Goal: Information Seeking & Learning: Learn about a topic

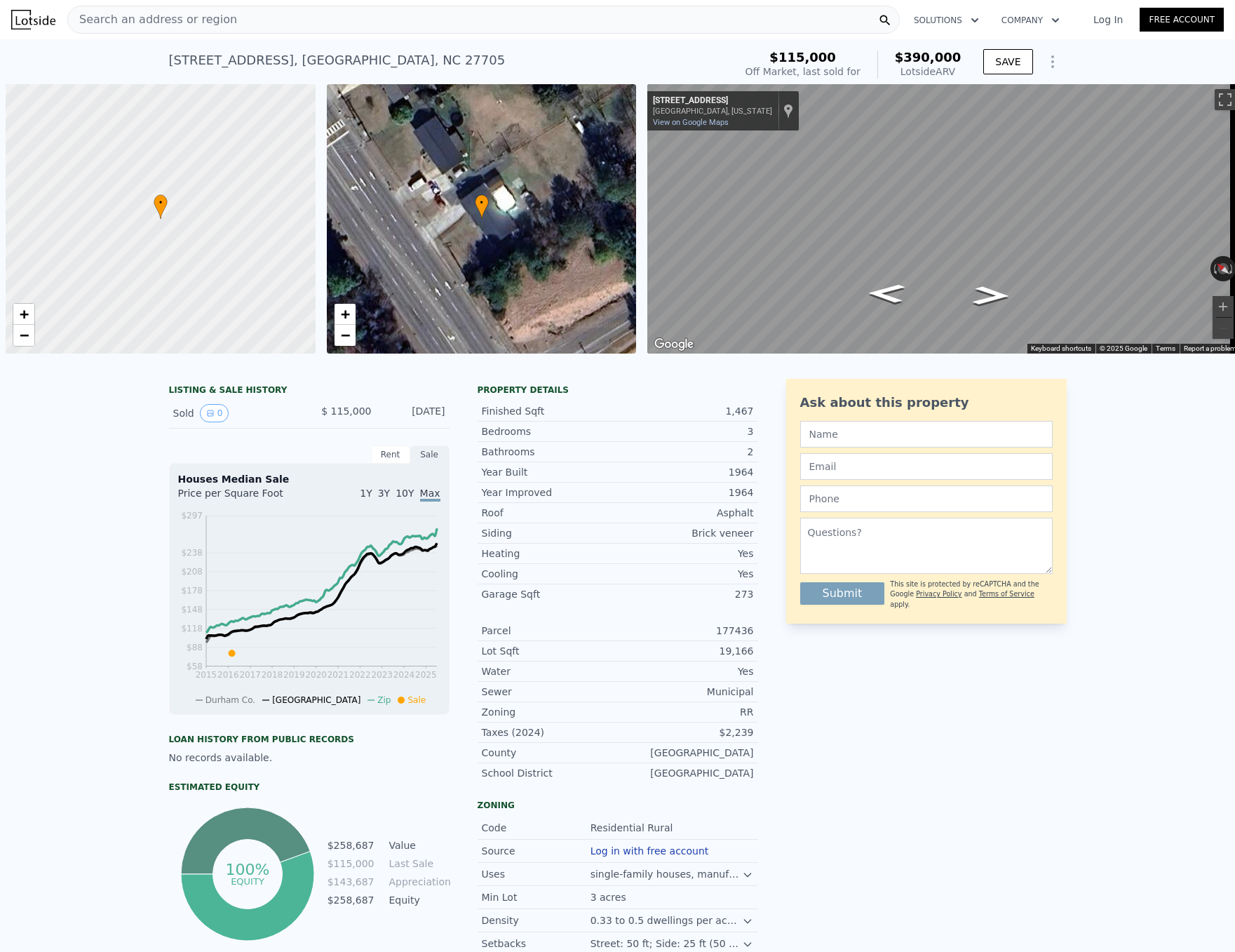
scroll to position [0, 6]
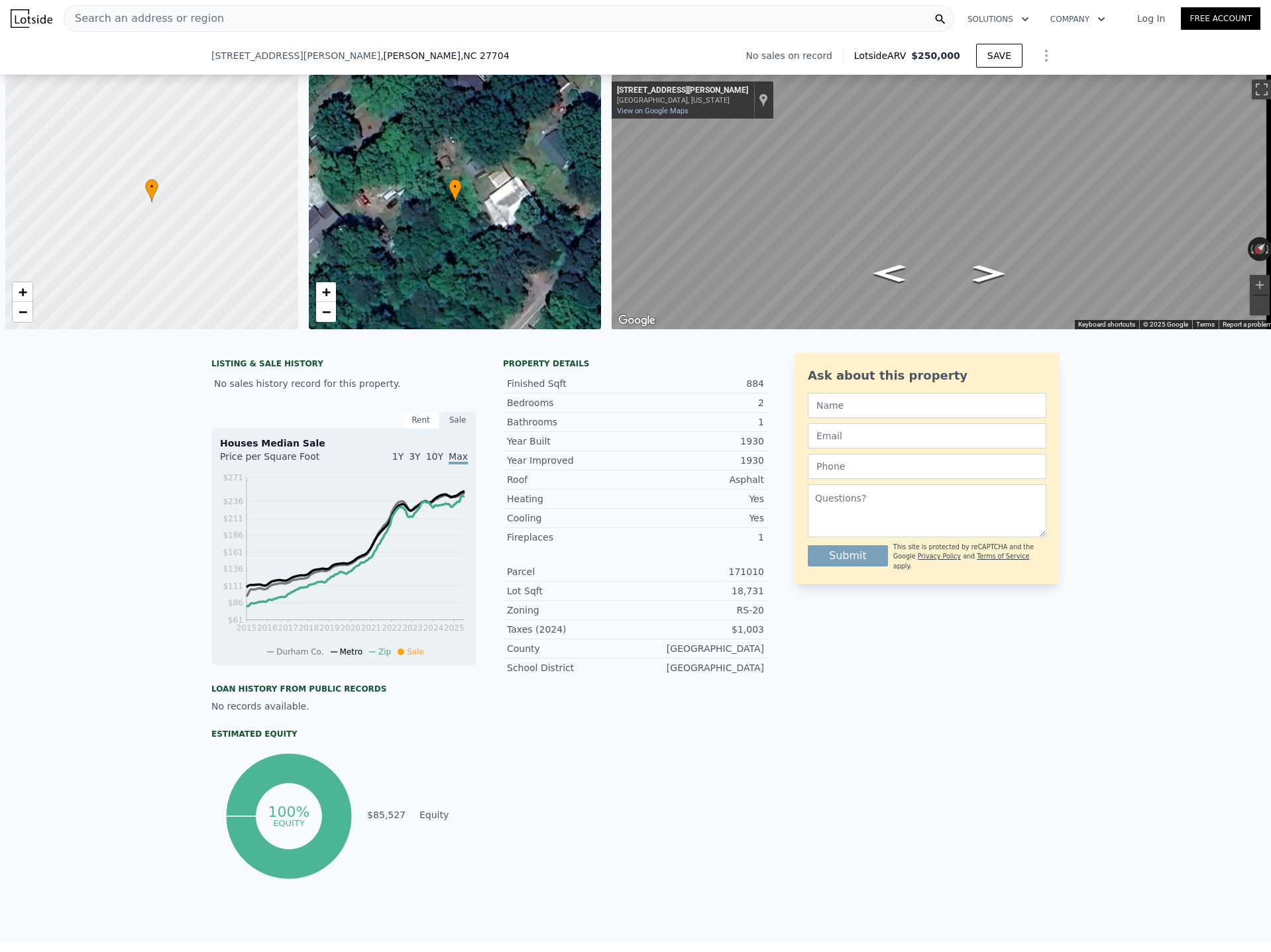
scroll to position [0, 6]
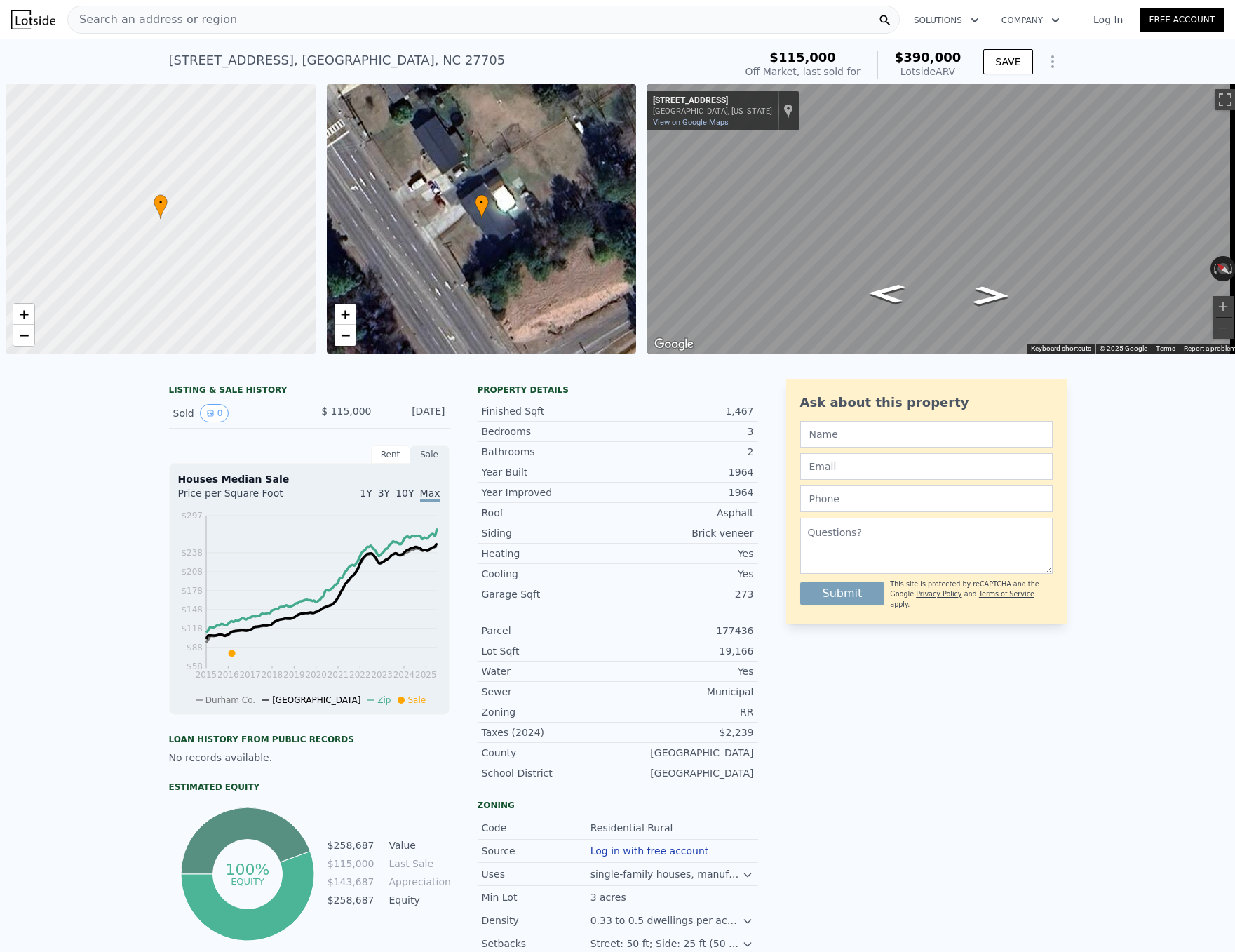
scroll to position [0, 6]
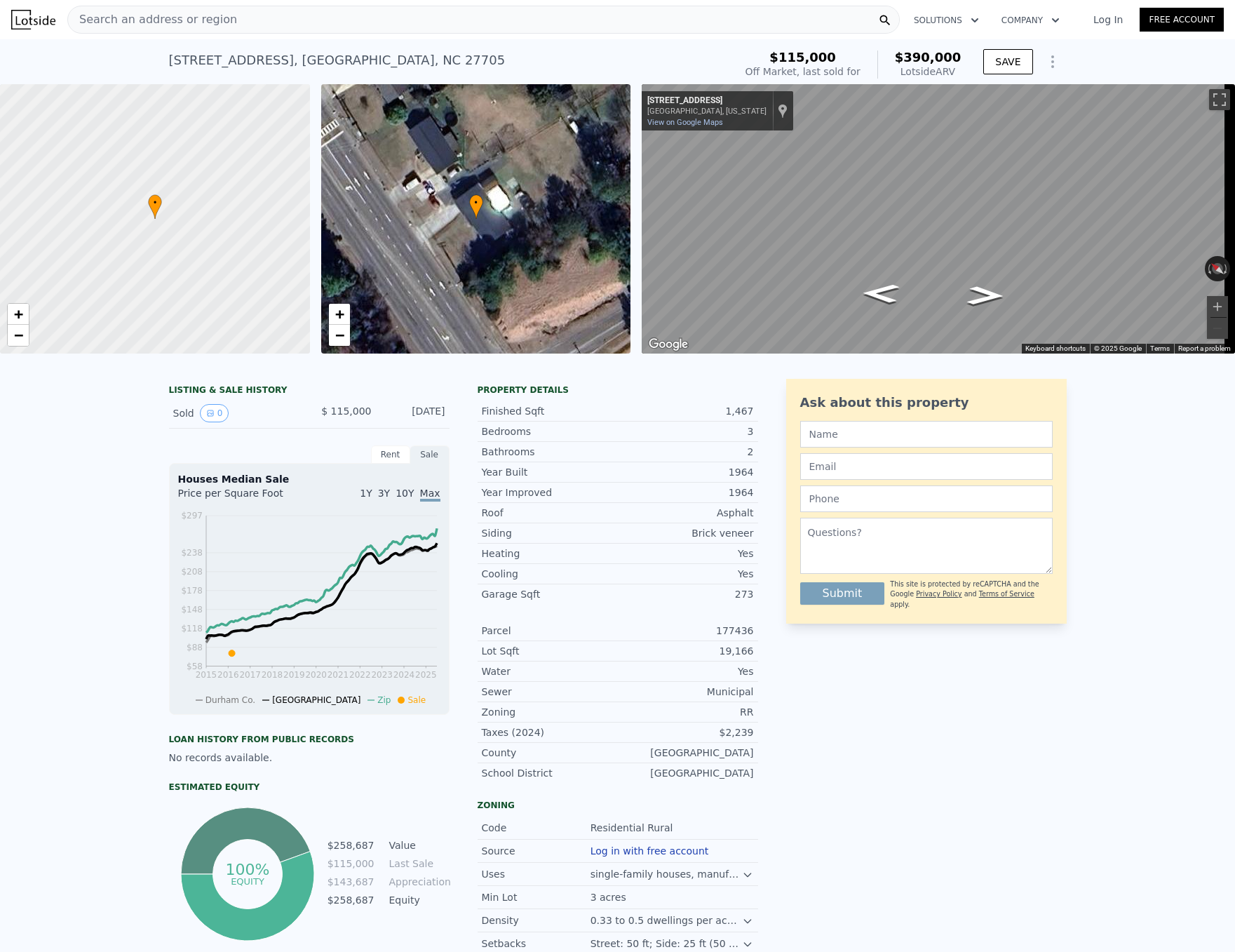
click at [214, 23] on span "Search an address or region" at bounding box center [153, 19] width 169 height 17
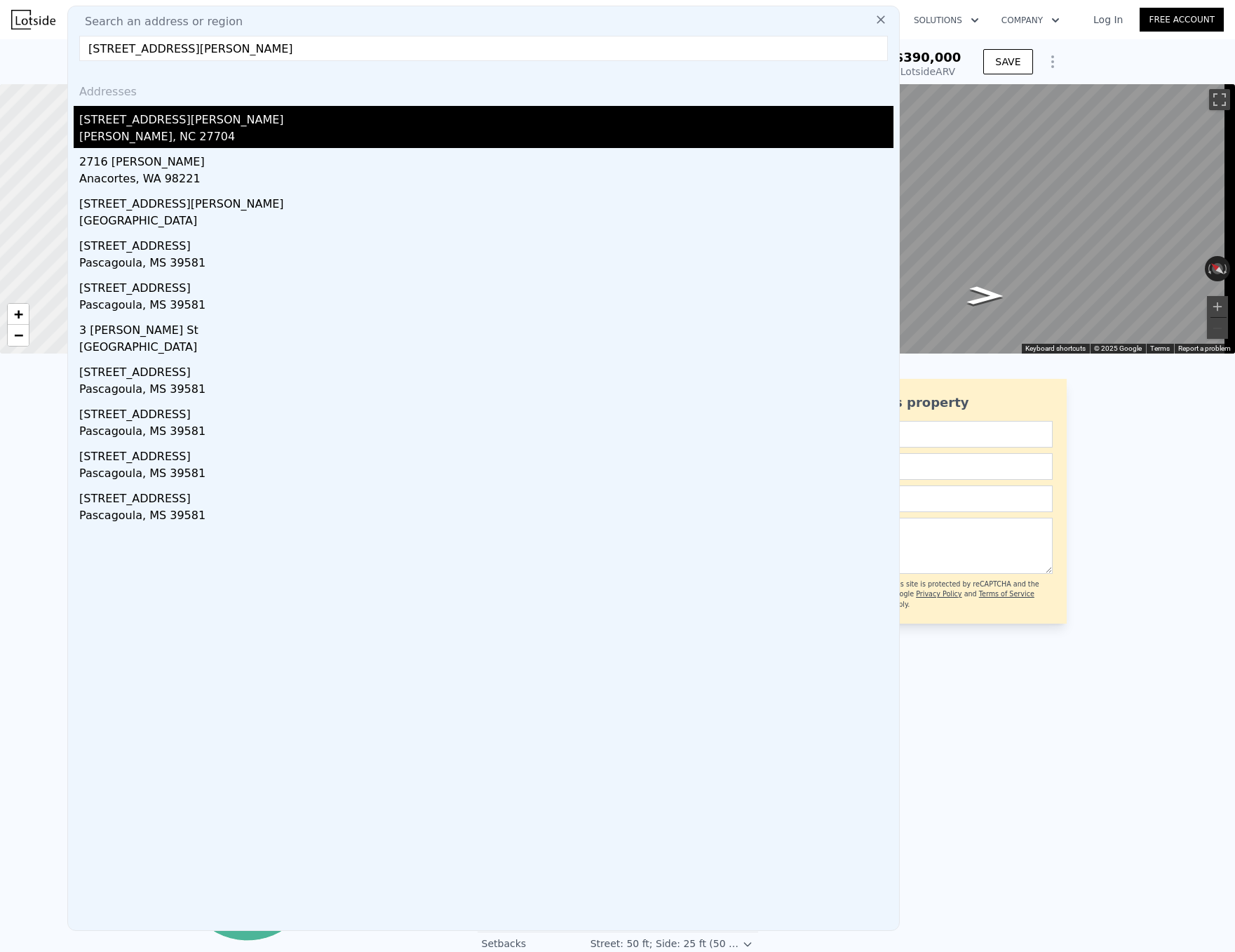
type input "[STREET_ADDRESS][PERSON_NAME]"
click at [174, 117] on div "[STREET_ADDRESS][PERSON_NAME]" at bounding box center [486, 117] width 814 height 23
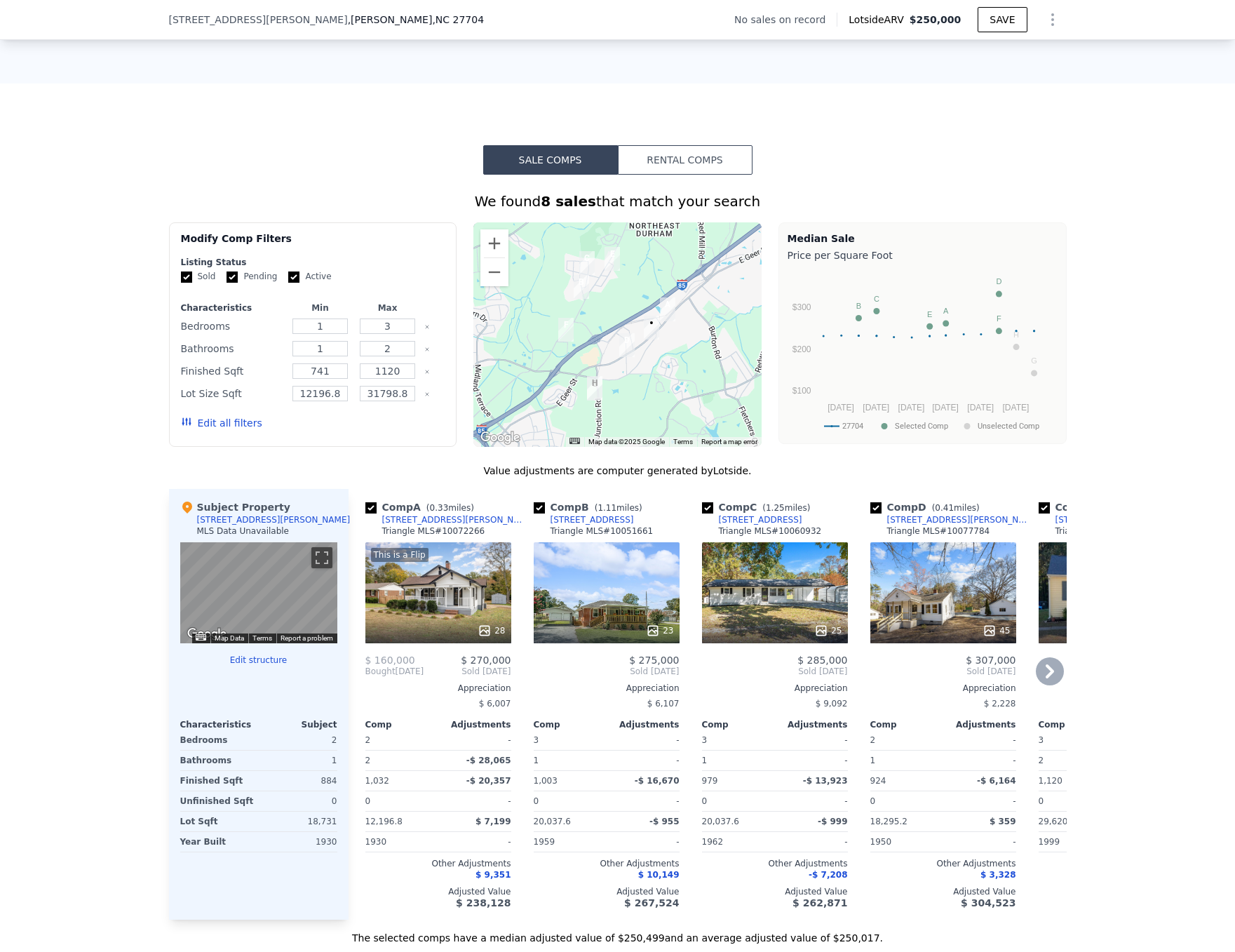
scroll to position [1048, 0]
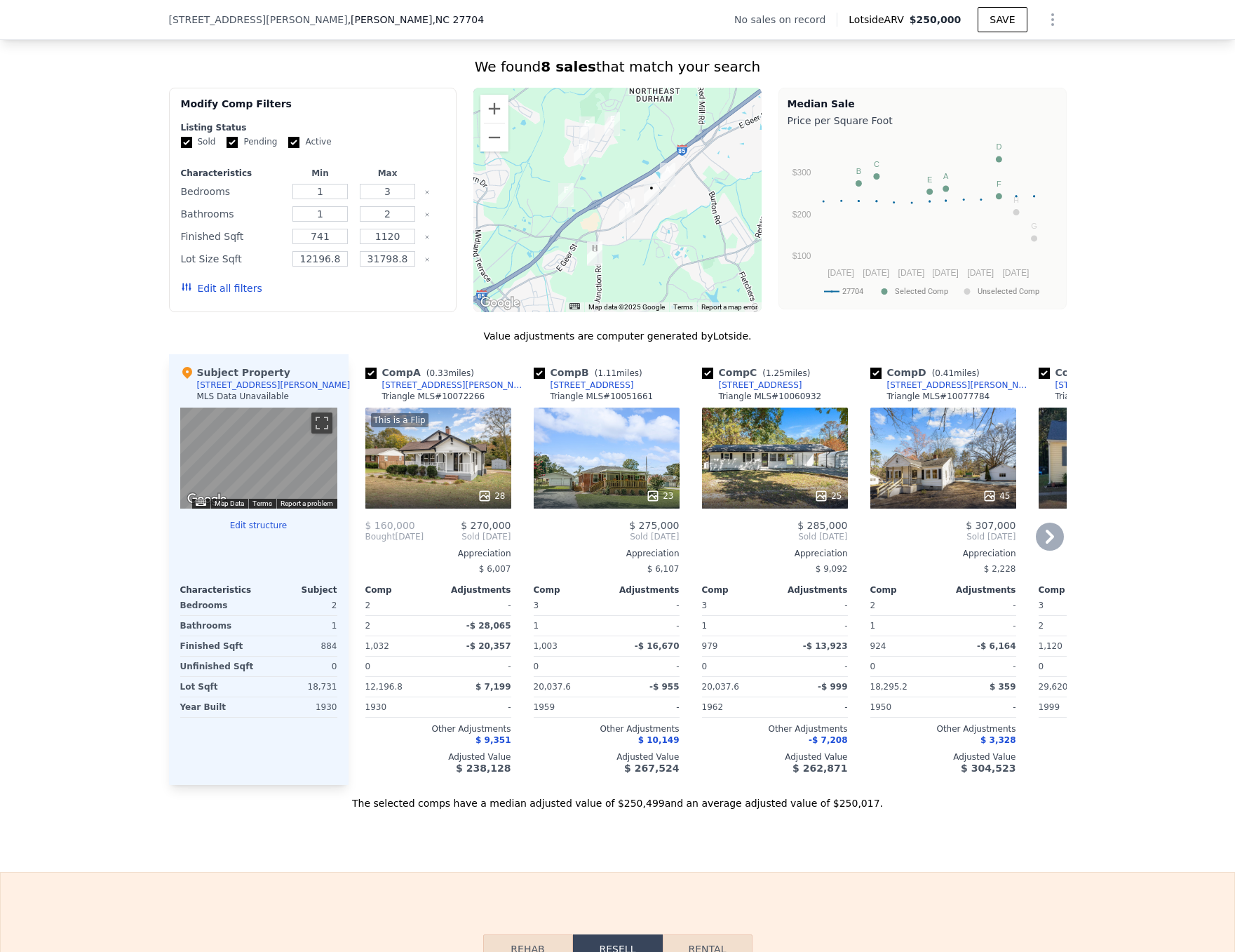
click at [577, 480] on div "23" at bounding box center [607, 458] width 146 height 101
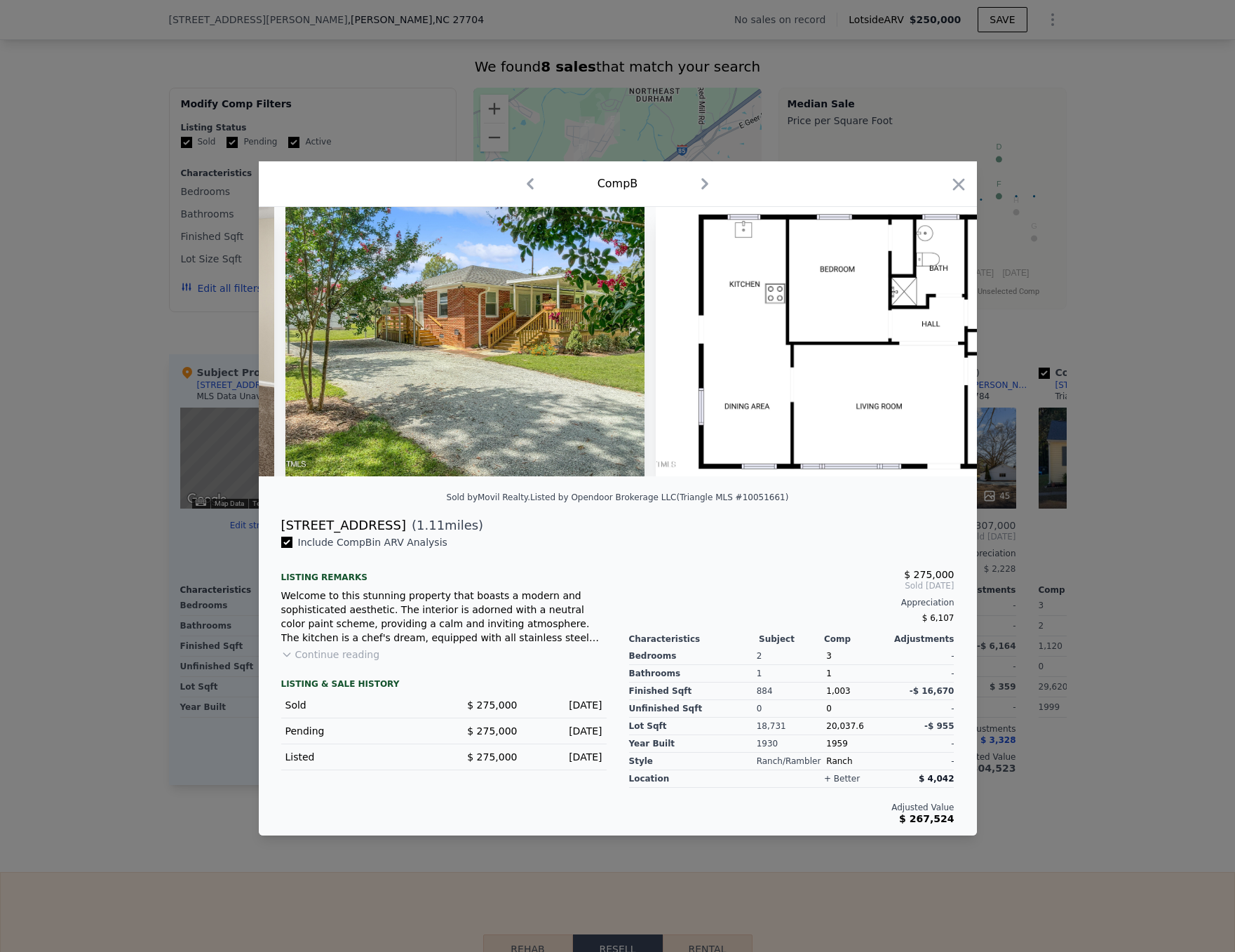
scroll to position [0, 7909]
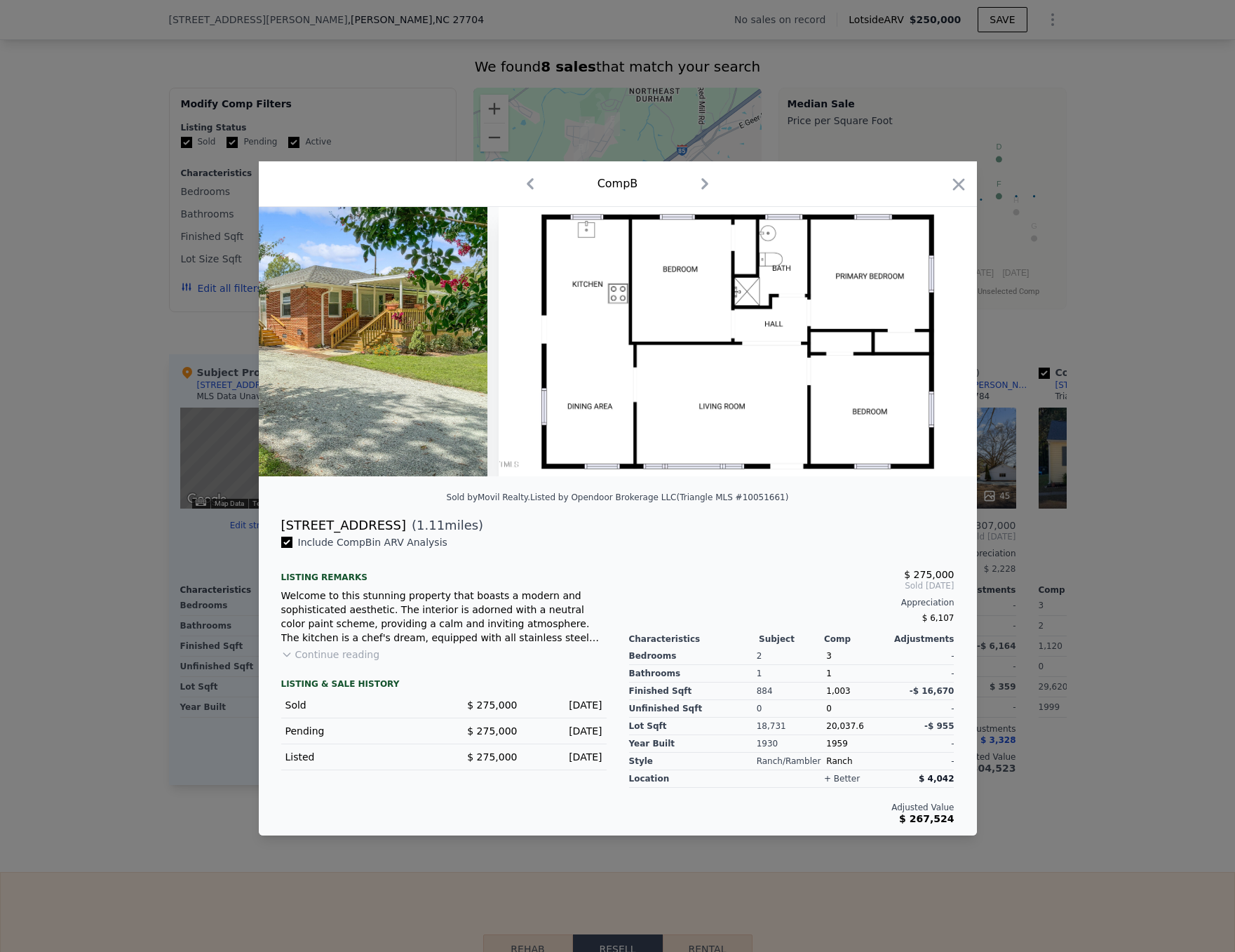
click at [132, 569] on div at bounding box center [617, 476] width 1235 height 952
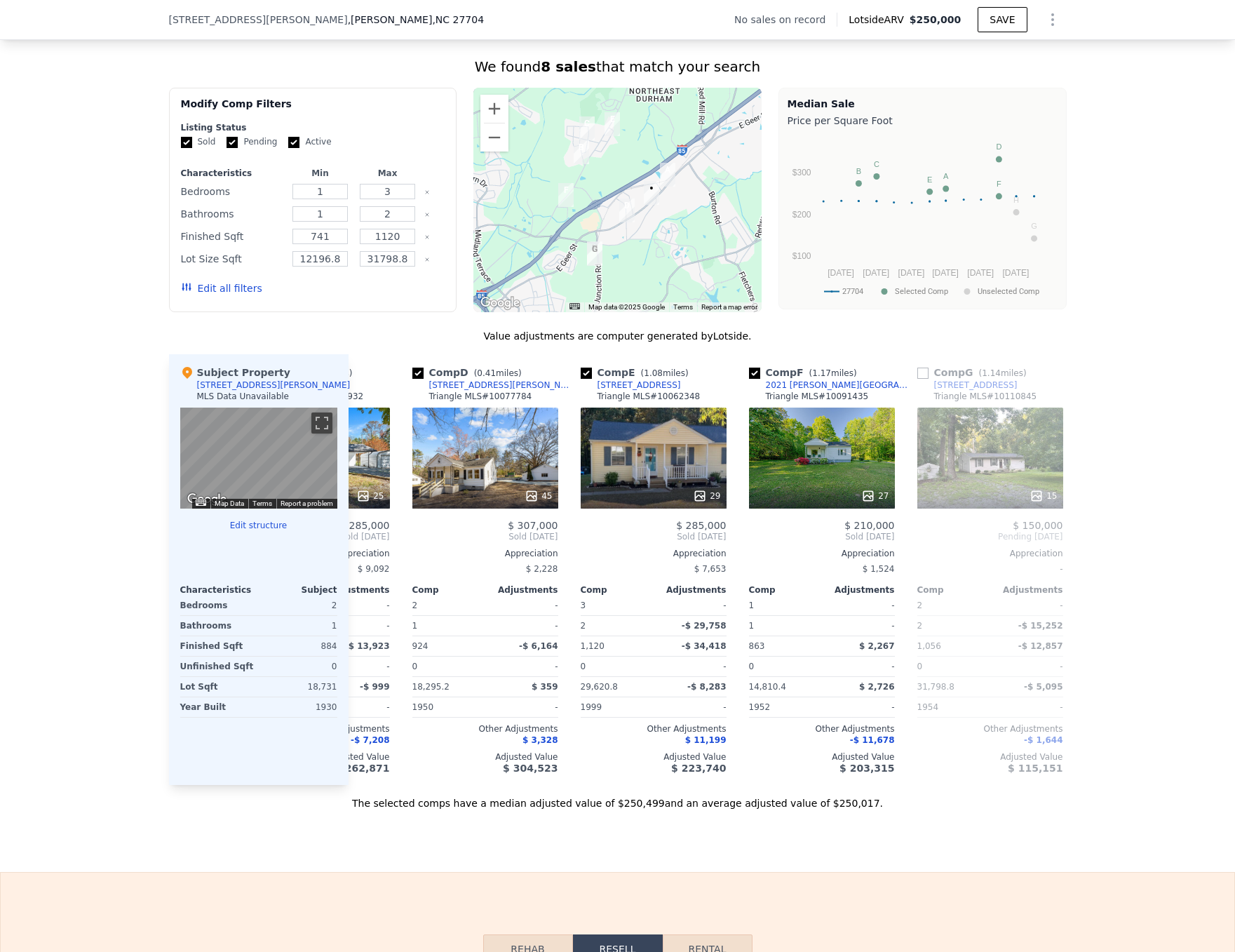
scroll to position [0, 503]
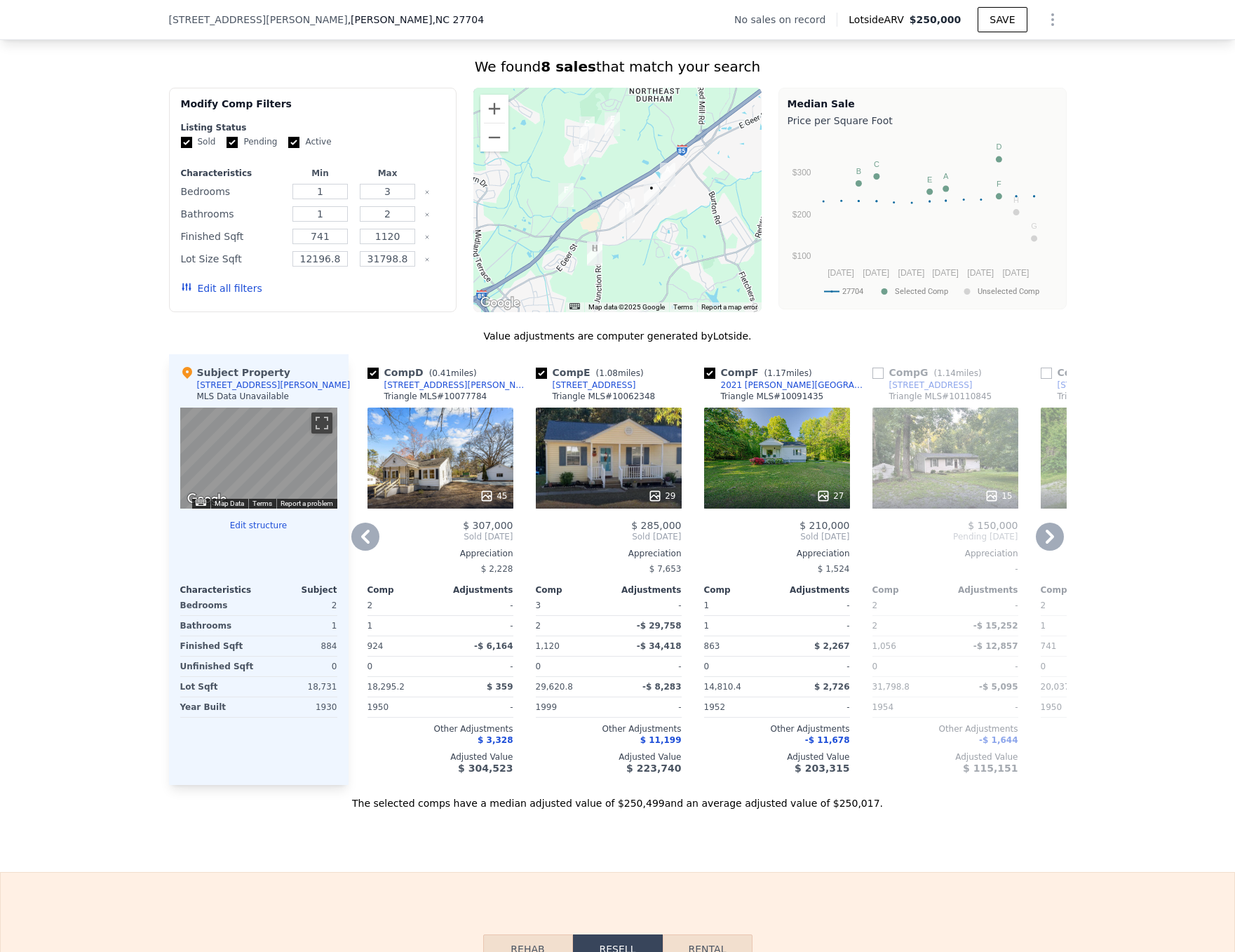
click at [623, 466] on div "29" at bounding box center [609, 458] width 146 height 101
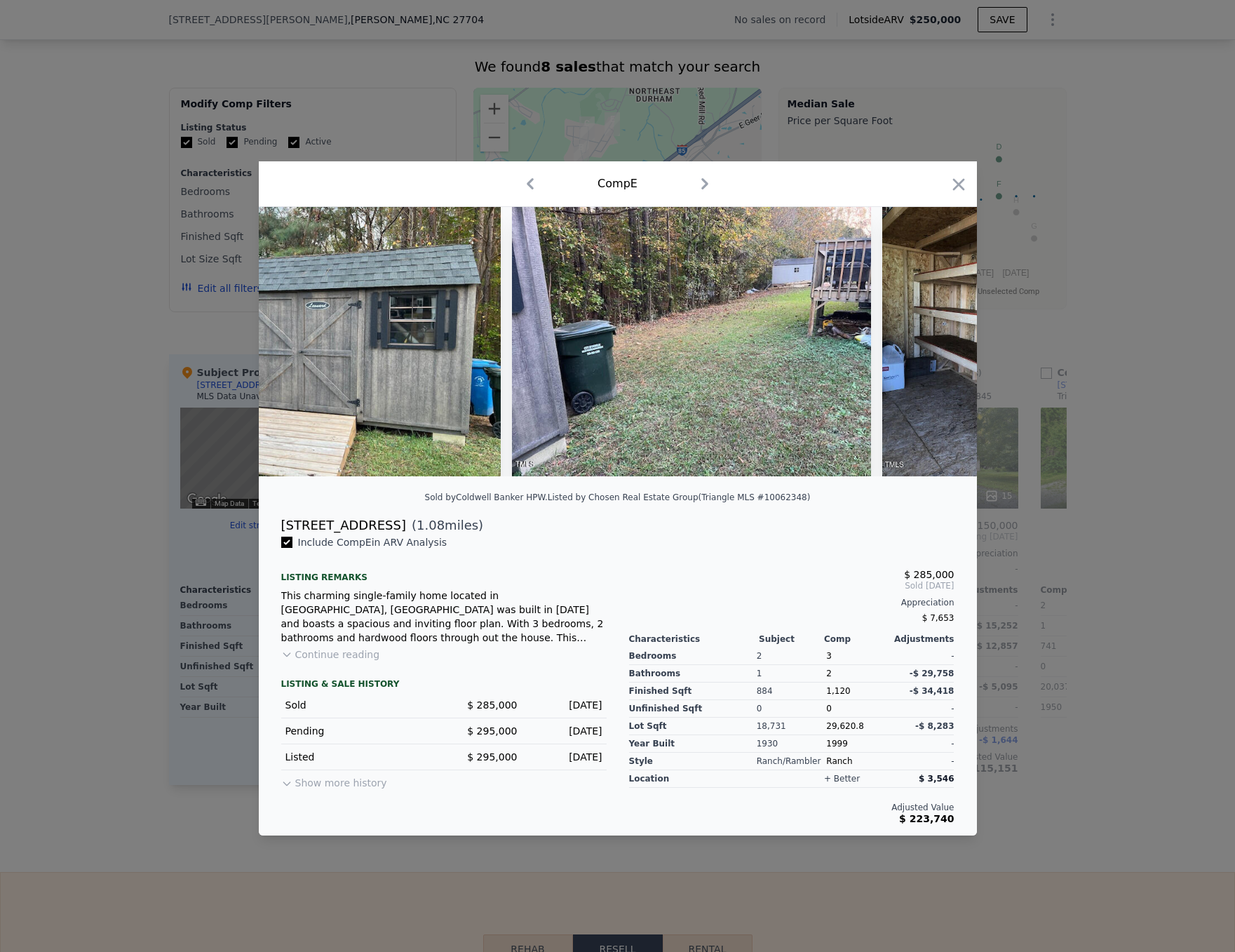
scroll to position [0, 8744]
